Goal: Check status: Check status

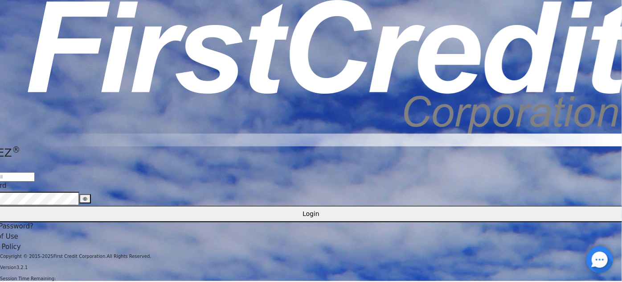
type input "[EMAIL_ADDRESS][DOMAIN_NAME]"
click at [284, 206] on button "Login" at bounding box center [311, 214] width 672 height 16
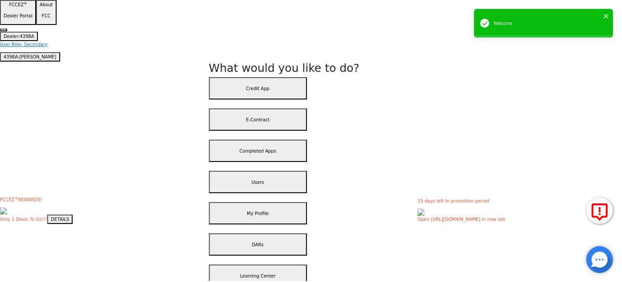
click at [306, 140] on button "Completed Apps" at bounding box center [258, 151] width 98 height 22
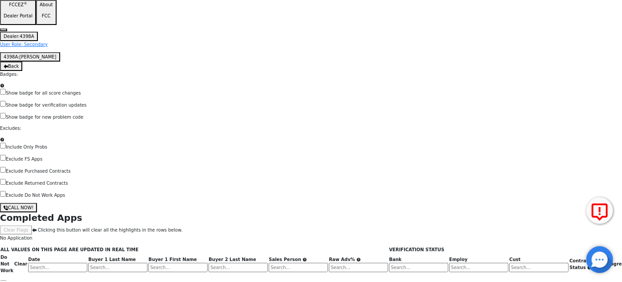
scroll to position [436, 0]
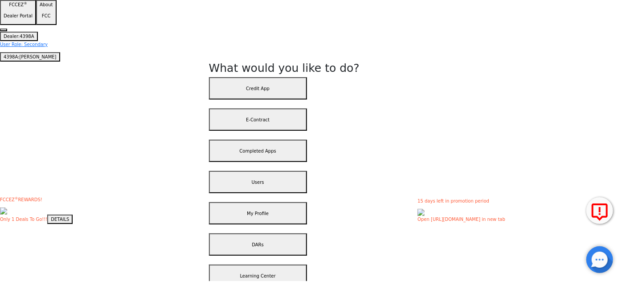
click at [307, 108] on button "E-Contract" at bounding box center [258, 119] width 98 height 22
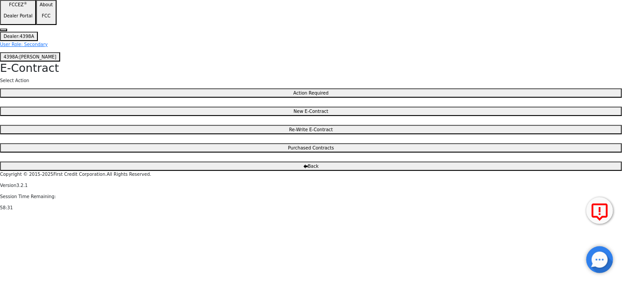
click at [311, 169] on span "Back" at bounding box center [313, 166] width 11 height 5
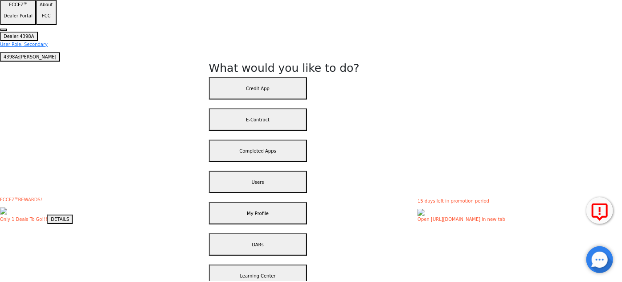
click at [307, 78] on button "Credit App" at bounding box center [258, 88] width 98 height 22
click at [303, 108] on button "E-Contract" at bounding box center [258, 119] width 98 height 22
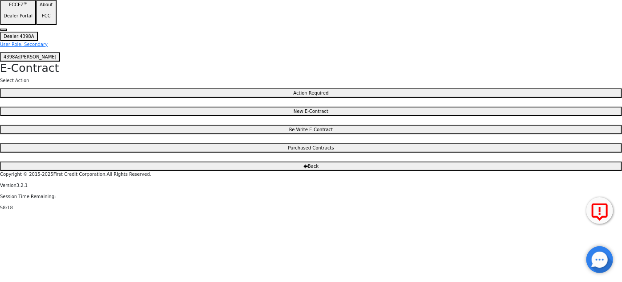
click at [323, 96] on button "Action Required" at bounding box center [311, 92] width 622 height 9
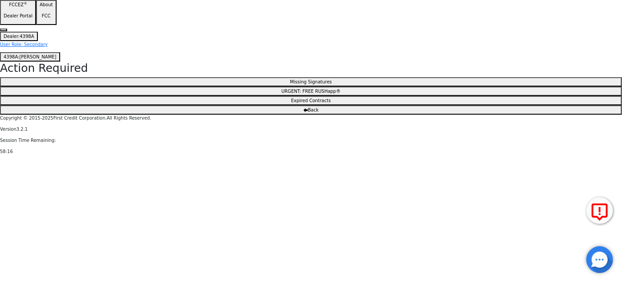
click at [326, 83] on button "Missing Signatures" at bounding box center [311, 81] width 622 height 9
click at [304, 112] on icon "button" at bounding box center [306, 110] width 4 height 4
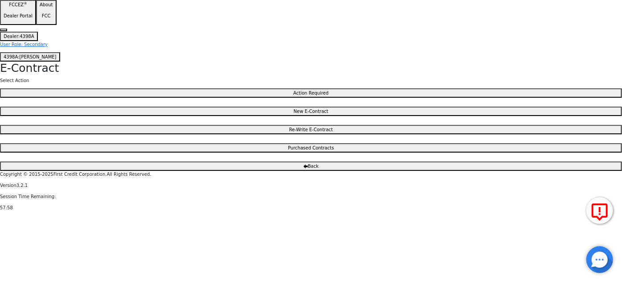
click at [311, 169] on span "Back" at bounding box center [313, 166] width 11 height 5
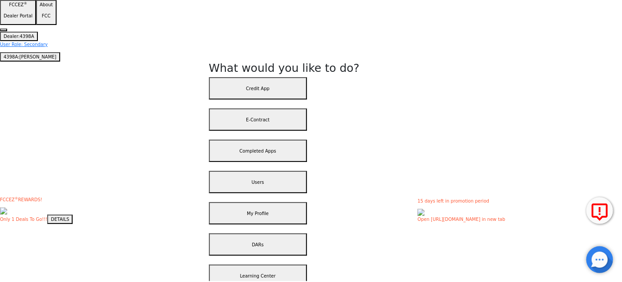
click at [307, 140] on button "Completed Apps" at bounding box center [258, 151] width 98 height 22
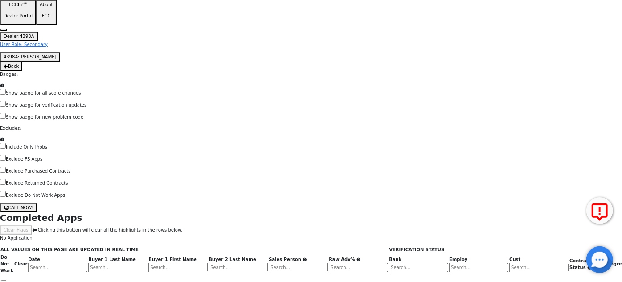
scroll to position [436, 218]
drag, startPoint x: 316, startPoint y: 260, endPoint x: 453, endPoint y: 257, distance: 137.4
